Goal: Information Seeking & Learning: Find specific fact

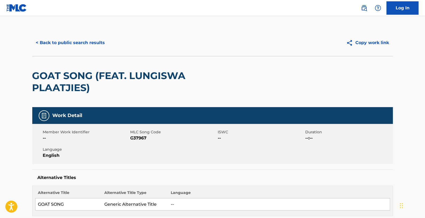
click at [64, 43] on button "< Back to public search results" at bounding box center [70, 42] width 77 height 13
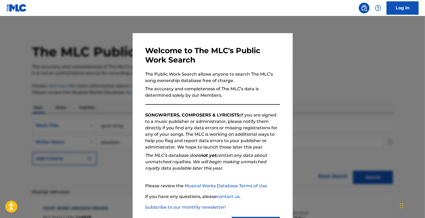
scroll to position [192, 0]
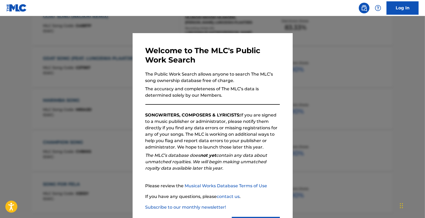
click at [88, 85] on div at bounding box center [212, 125] width 425 height 218
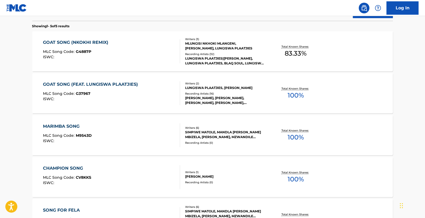
scroll to position [0, 0]
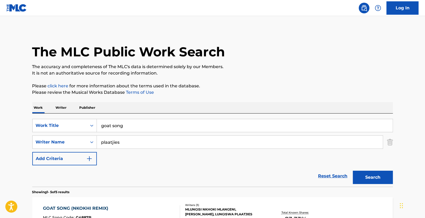
drag, startPoint x: 130, startPoint y: 125, endPoint x: 98, endPoint y: 125, distance: 32.0
click at [98, 125] on input "goat song" at bounding box center [245, 125] width 296 height 13
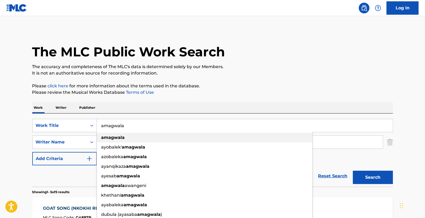
click at [108, 137] on strong "amagwala" at bounding box center [112, 137] width 23 height 5
type input "amagwala"
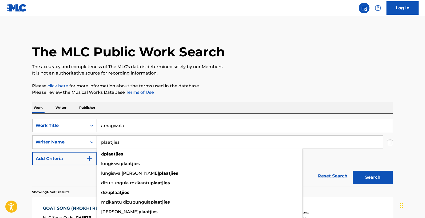
drag, startPoint x: 122, startPoint y: 142, endPoint x: 98, endPoint y: 140, distance: 23.8
click at [98, 140] on input "plaatjies" at bounding box center [240, 142] width 286 height 13
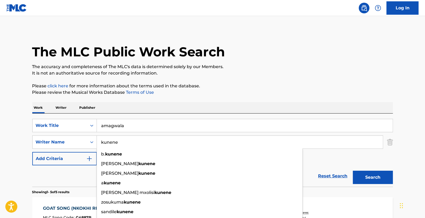
type input "kunene"
click at [353, 170] on button "Search" at bounding box center [373, 176] width 40 height 13
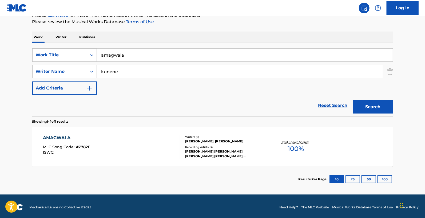
scroll to position [73, 0]
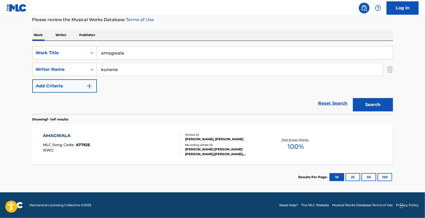
click at [208, 137] on div "[PERSON_NAME], [PERSON_NAME]" at bounding box center [225, 139] width 81 height 5
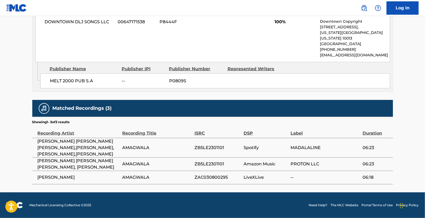
scroll to position [291, 0]
